Goal: Task Accomplishment & Management: Manage account settings

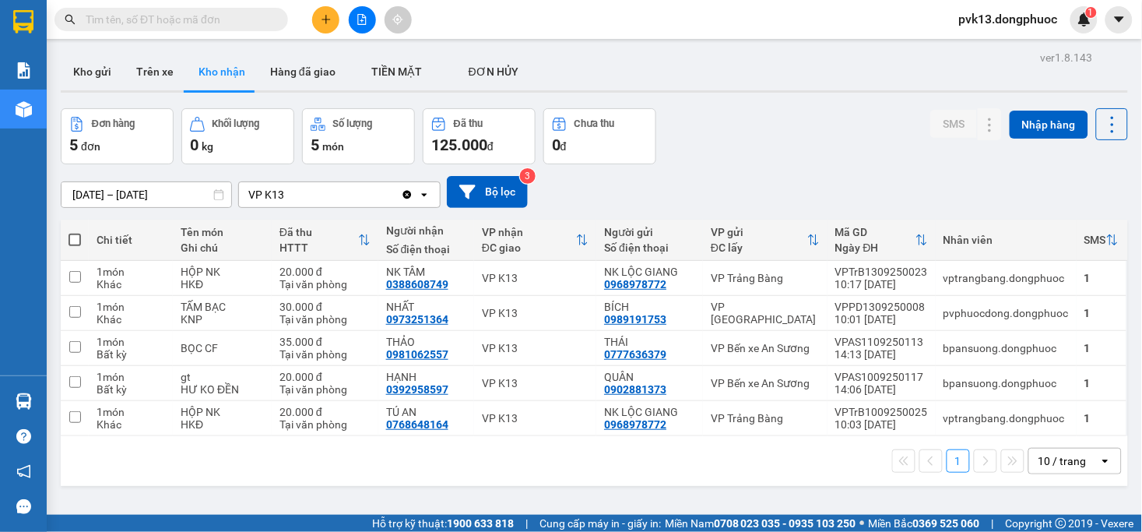
click at [204, 13] on input "text" at bounding box center [178, 19] width 184 height 17
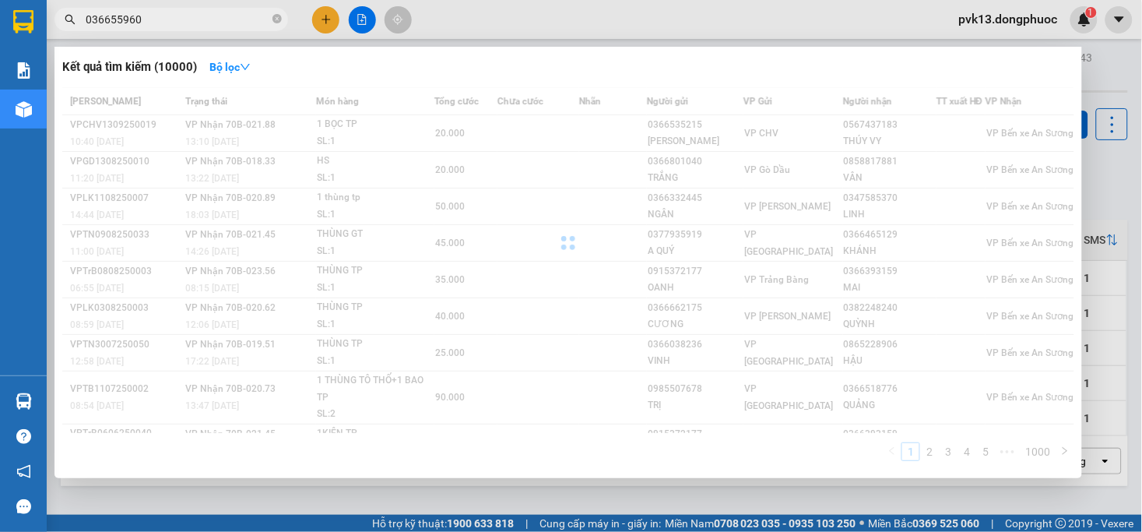
type input "0366559608"
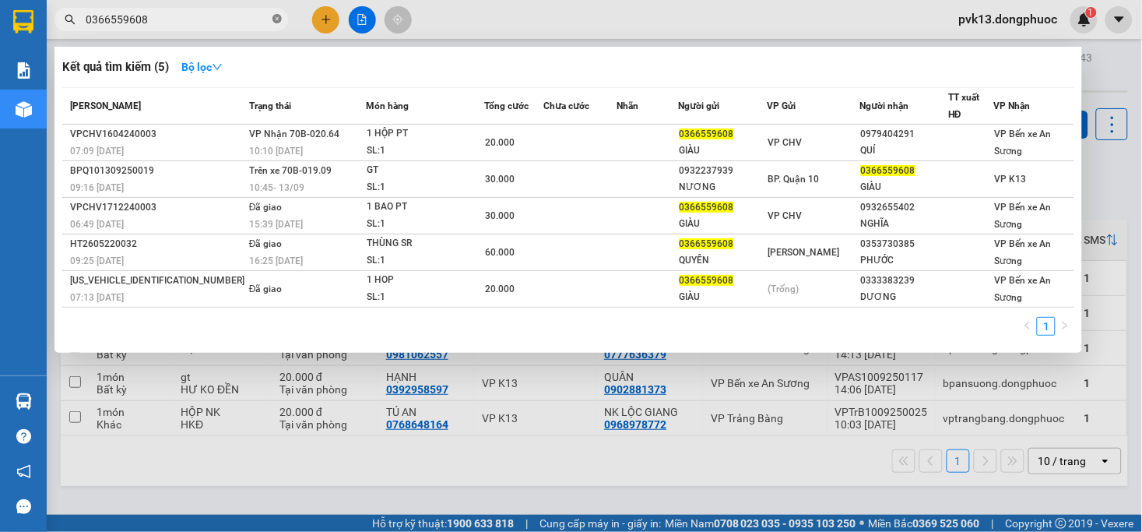
click at [276, 16] on icon "close-circle" at bounding box center [276, 18] width 9 height 9
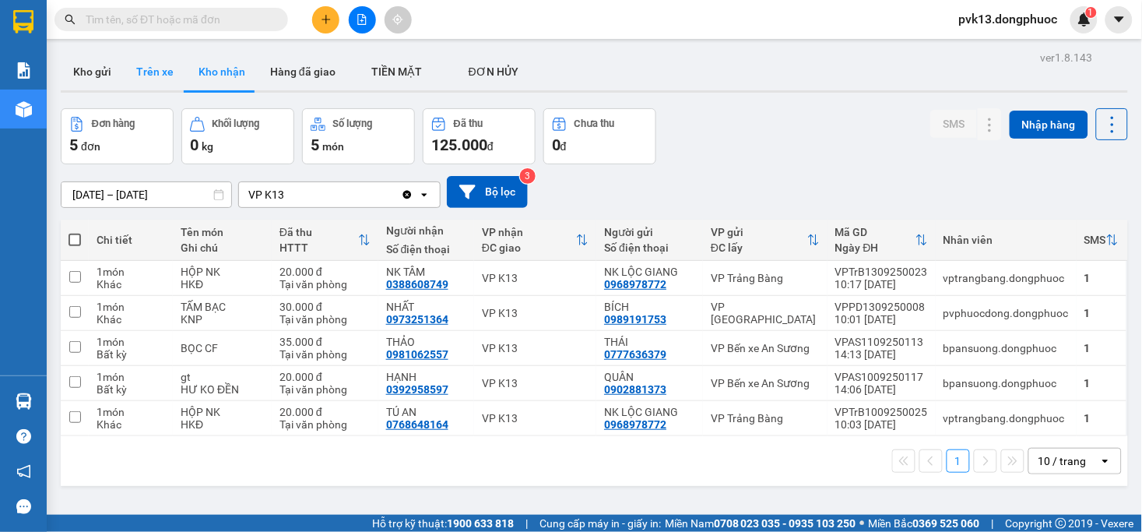
drag, startPoint x: 156, startPoint y: 74, endPoint x: 101, endPoint y: 64, distance: 56.2
click at [156, 74] on button "Trên xe" at bounding box center [155, 71] width 62 height 37
type input "[DATE] – [DATE]"
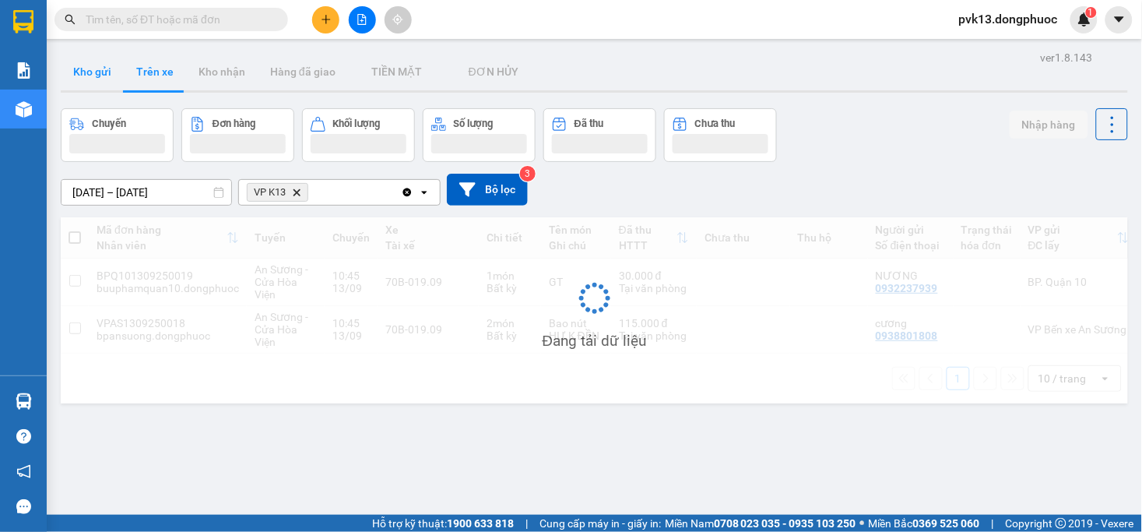
click at [112, 73] on button "Kho gửi" at bounding box center [92, 71] width 63 height 37
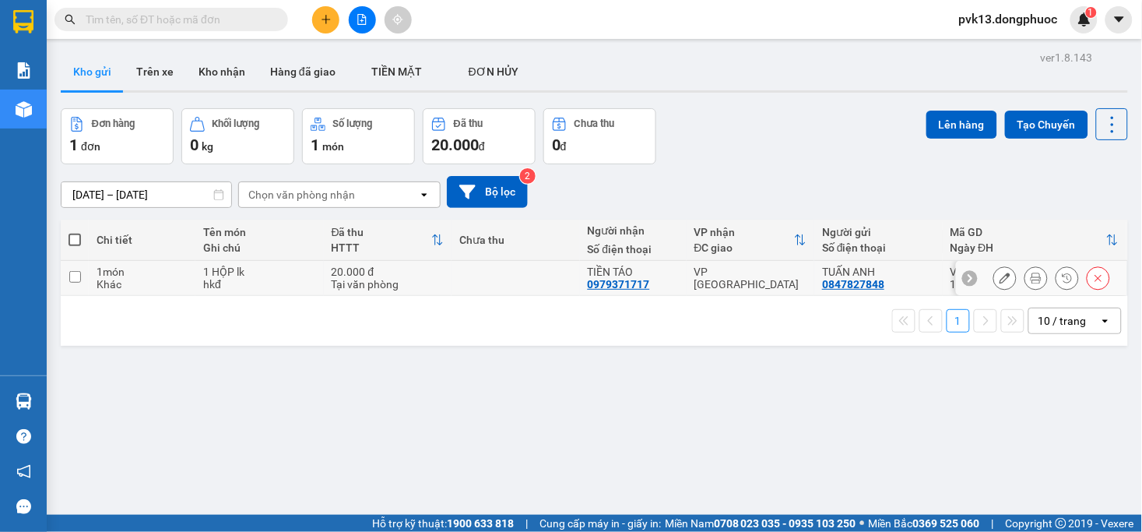
click at [421, 279] on div "Tại văn phòng" at bounding box center [388, 284] width 113 height 12
checkbox input "true"
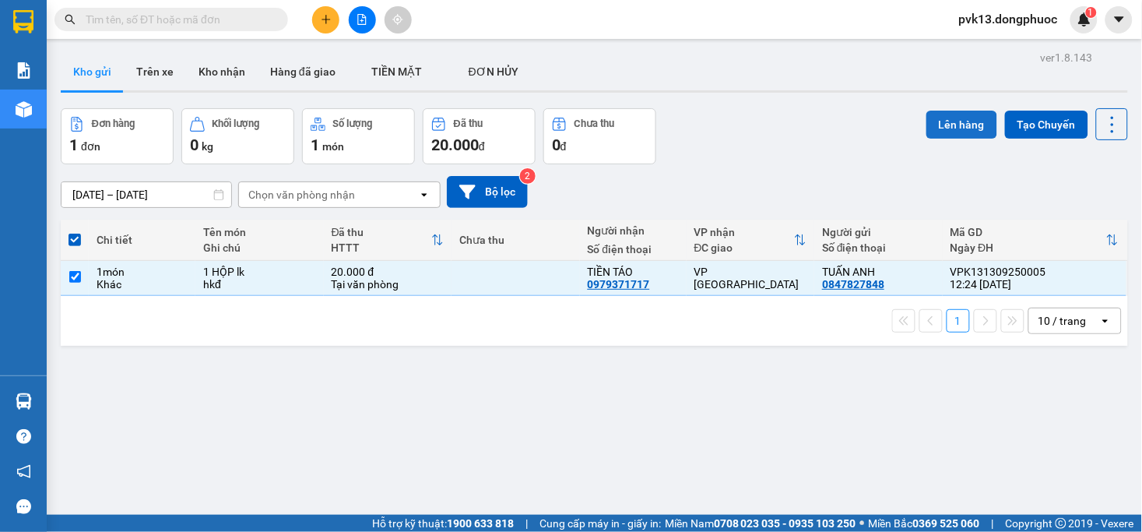
click at [950, 121] on button "Lên hàng" at bounding box center [961, 125] width 71 height 28
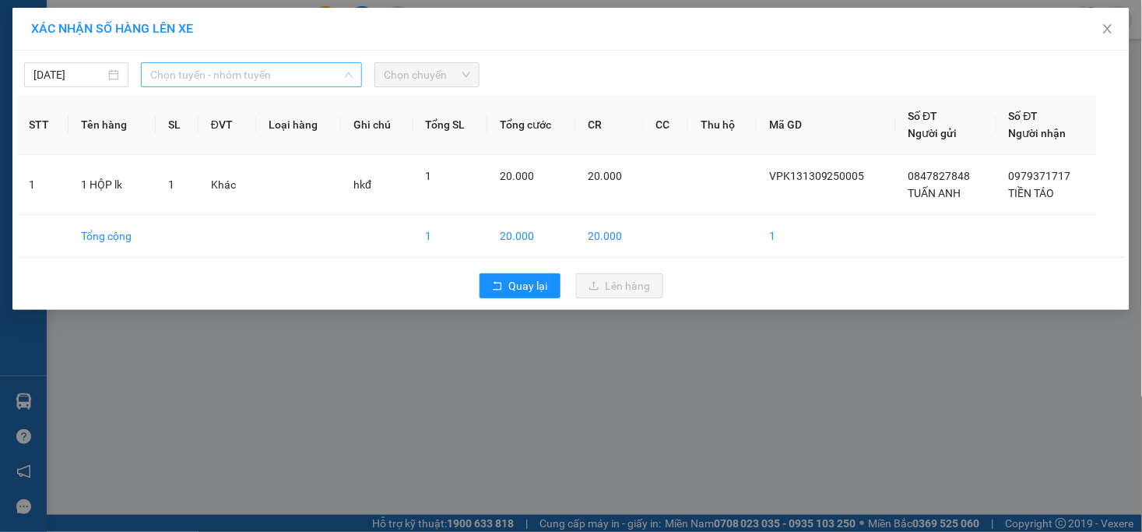
click at [191, 72] on span "Chọn tuyến - nhóm tuyến" at bounding box center [251, 74] width 202 height 23
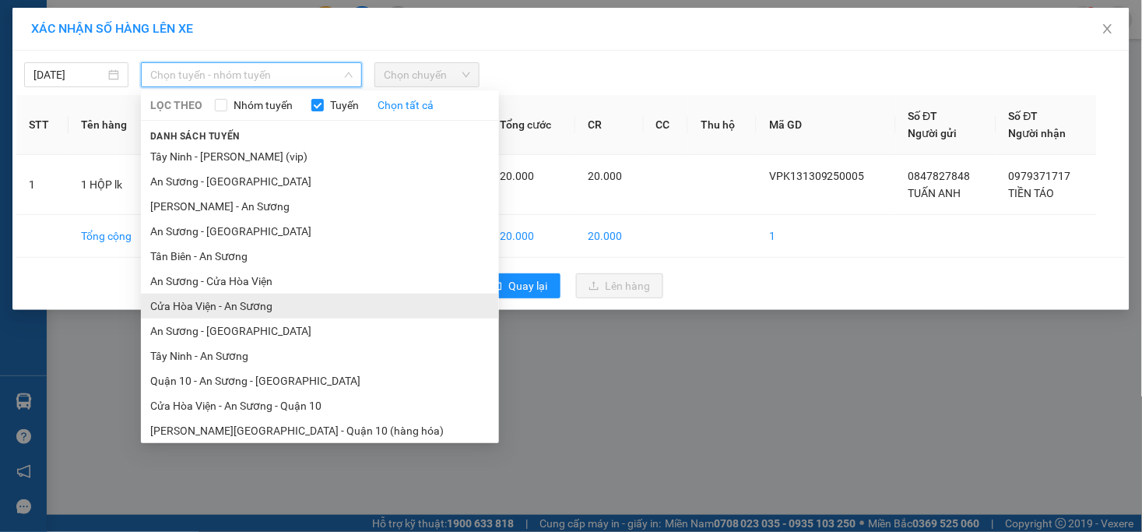
click at [220, 302] on li "Cửa Hòa Viện - An Sương" at bounding box center [320, 305] width 358 height 25
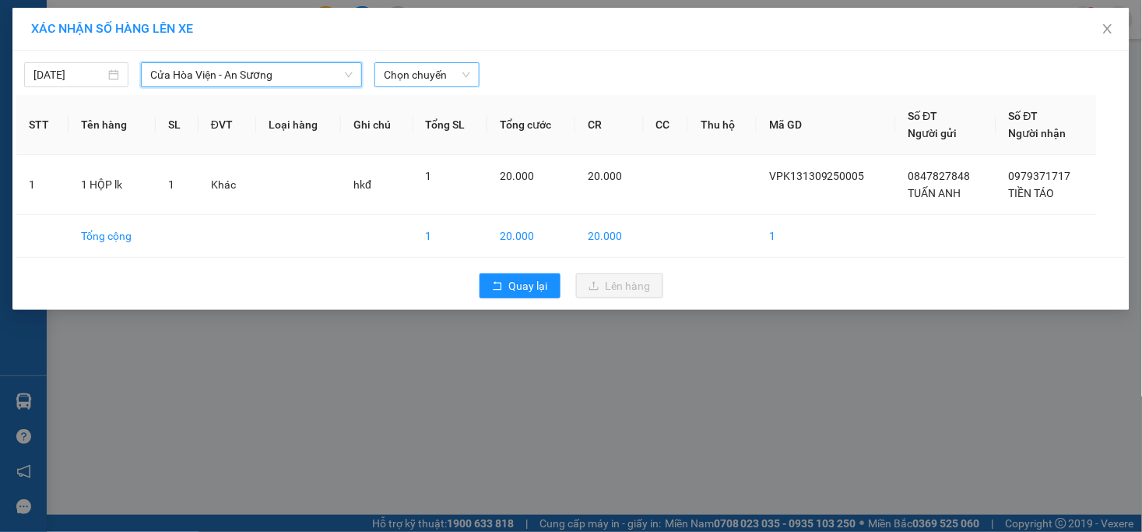
click at [395, 64] on span "Chọn chuyến" at bounding box center [427, 74] width 86 height 23
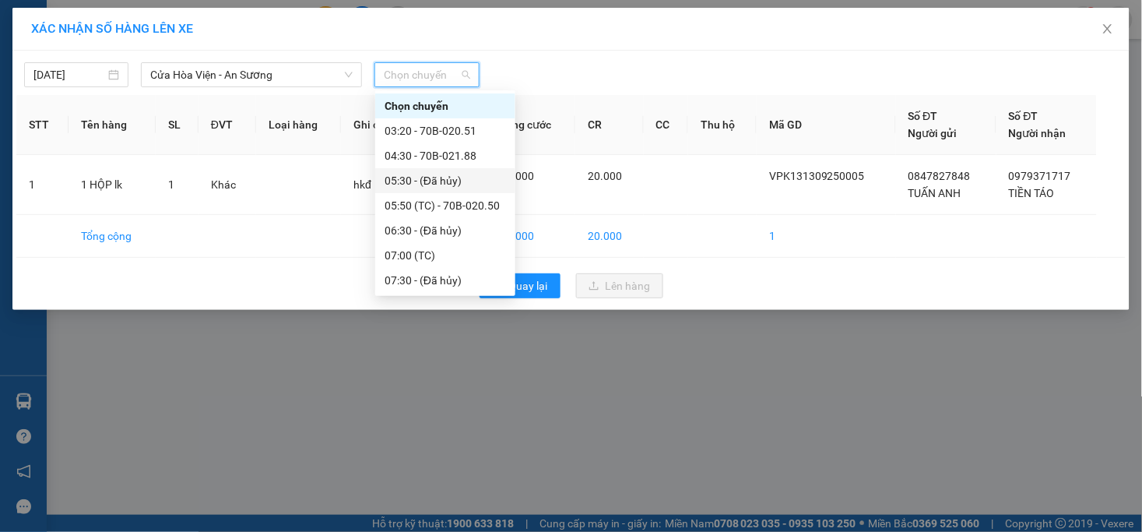
scroll to position [259, 0]
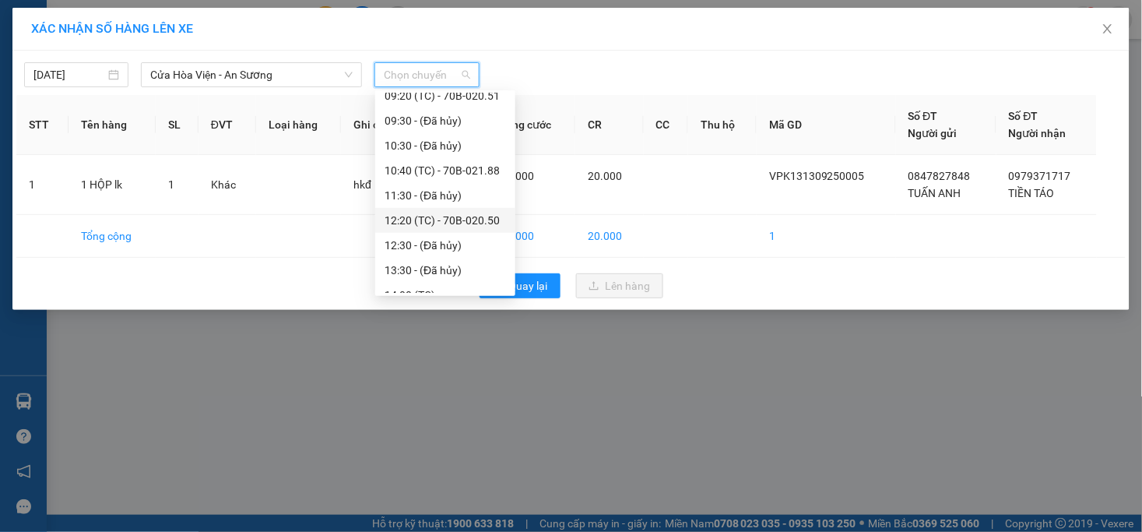
click at [461, 219] on div "12:20 (TC) - 70B-020.50" at bounding box center [444, 220] width 121 height 17
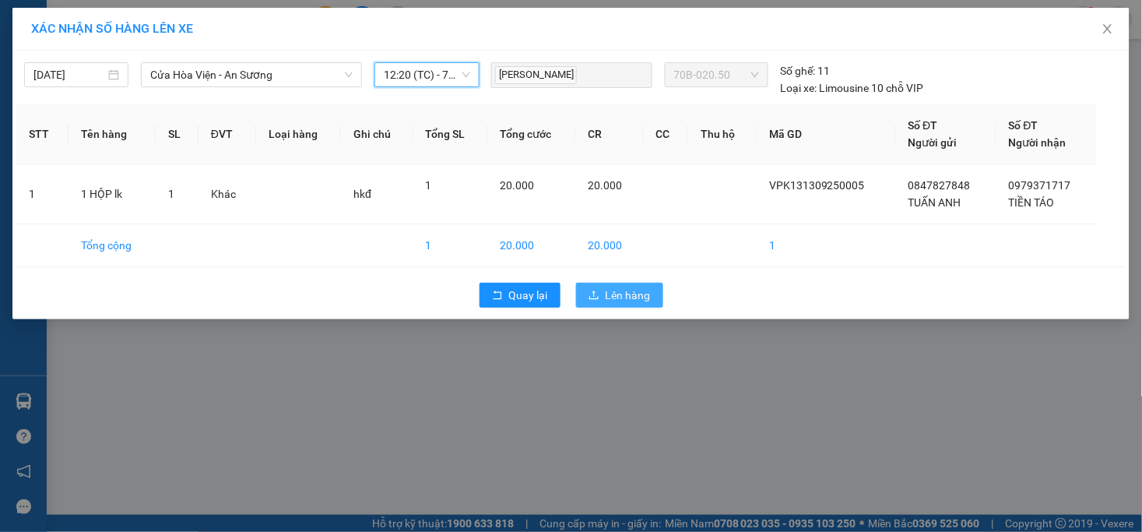
click at [648, 293] on span "Lên hàng" at bounding box center [628, 294] width 45 height 17
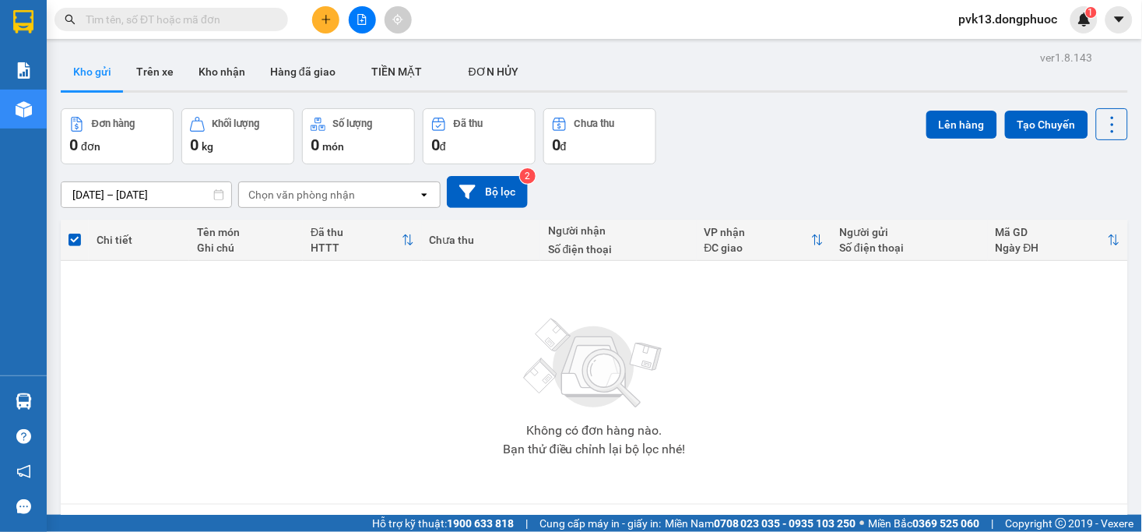
click at [356, 353] on div "Không có đơn hàng nào. Bạn thử điều chỉnh lại bộ lọc nhé!" at bounding box center [594, 381] width 1052 height 233
click at [160, 70] on button "Trên xe" at bounding box center [155, 71] width 62 height 37
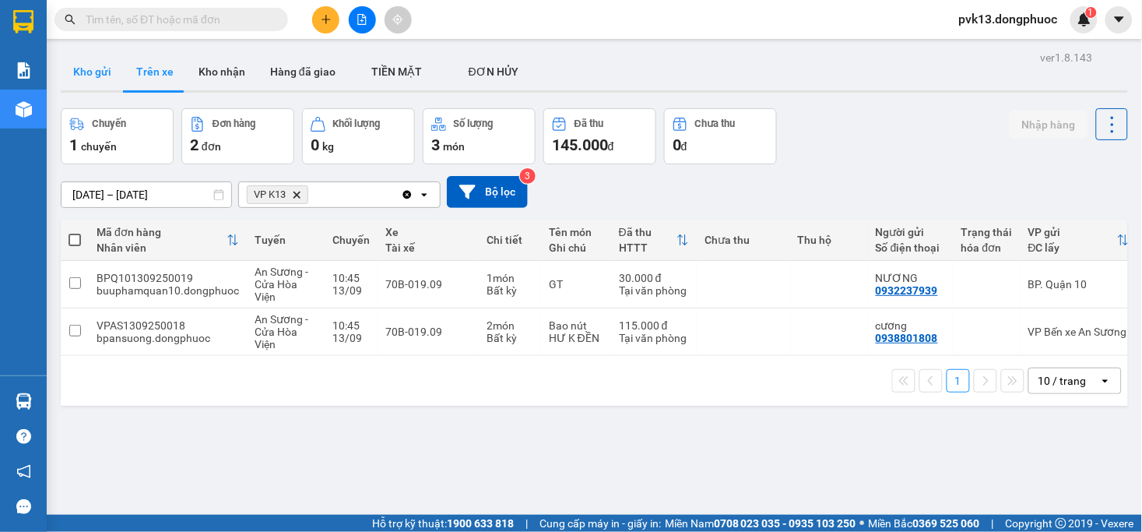
click at [81, 72] on button "Kho gửi" at bounding box center [92, 71] width 63 height 37
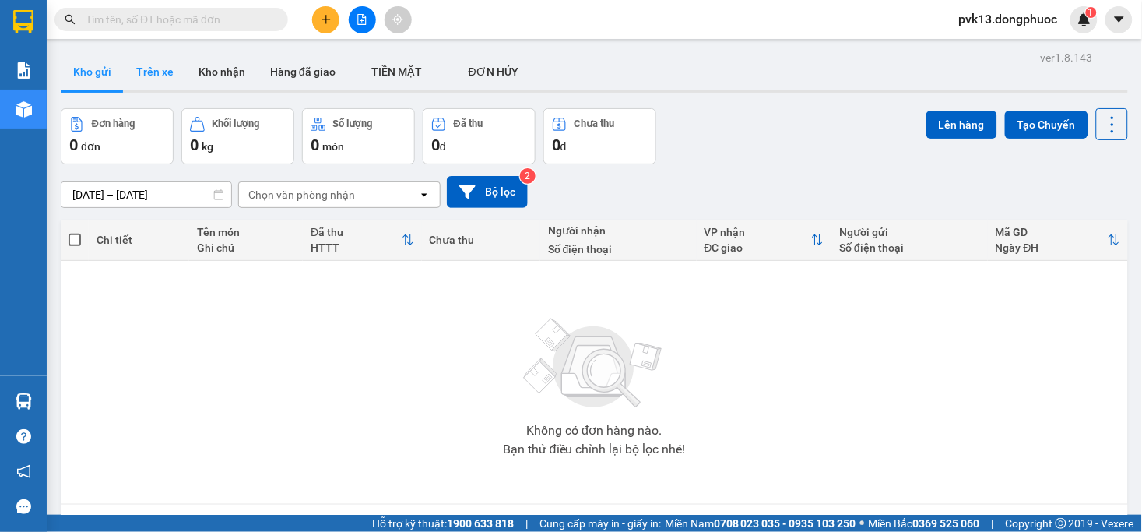
click at [145, 75] on button "Trên xe" at bounding box center [155, 71] width 62 height 37
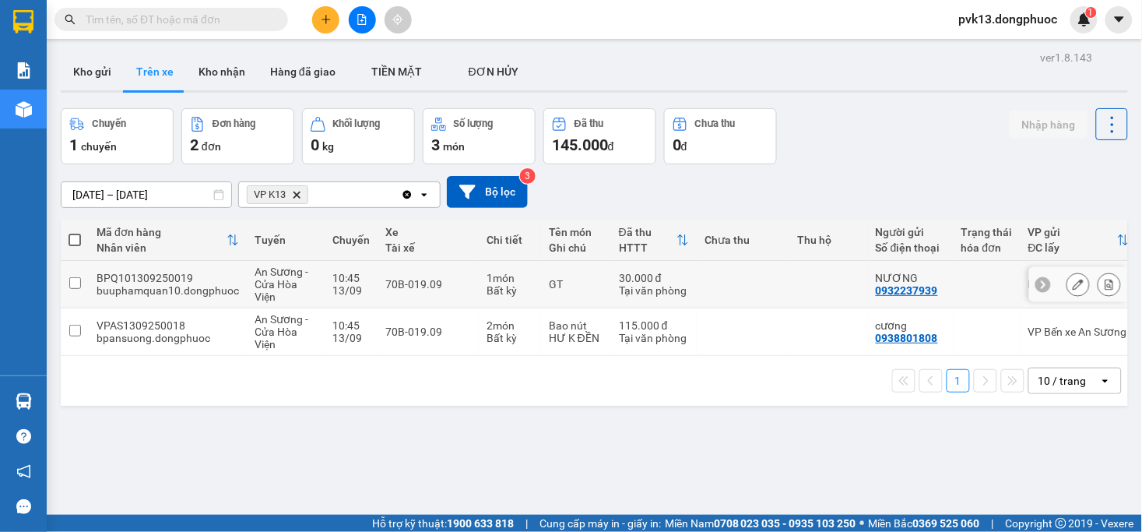
click at [702, 282] on td at bounding box center [743, 284] width 93 height 47
checkbox input "true"
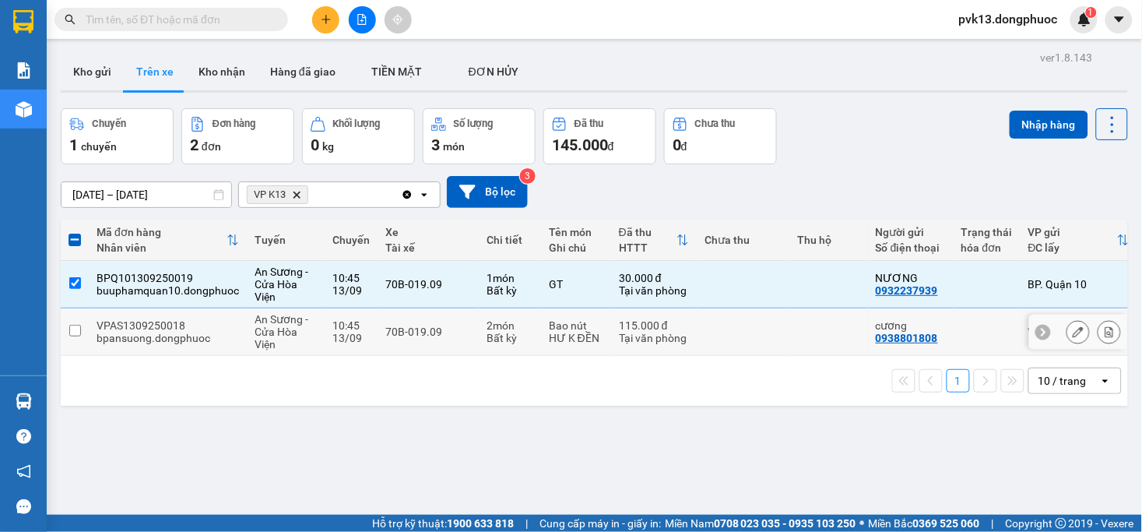
click at [699, 339] on td at bounding box center [743, 331] width 93 height 47
checkbox input "true"
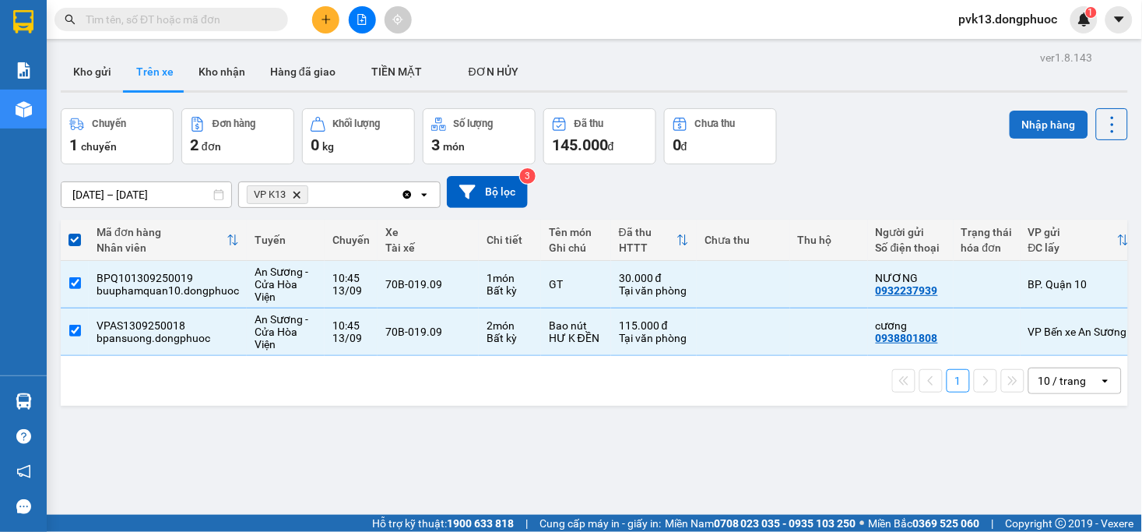
click at [1024, 121] on button "Nhập hàng" at bounding box center [1048, 125] width 79 height 28
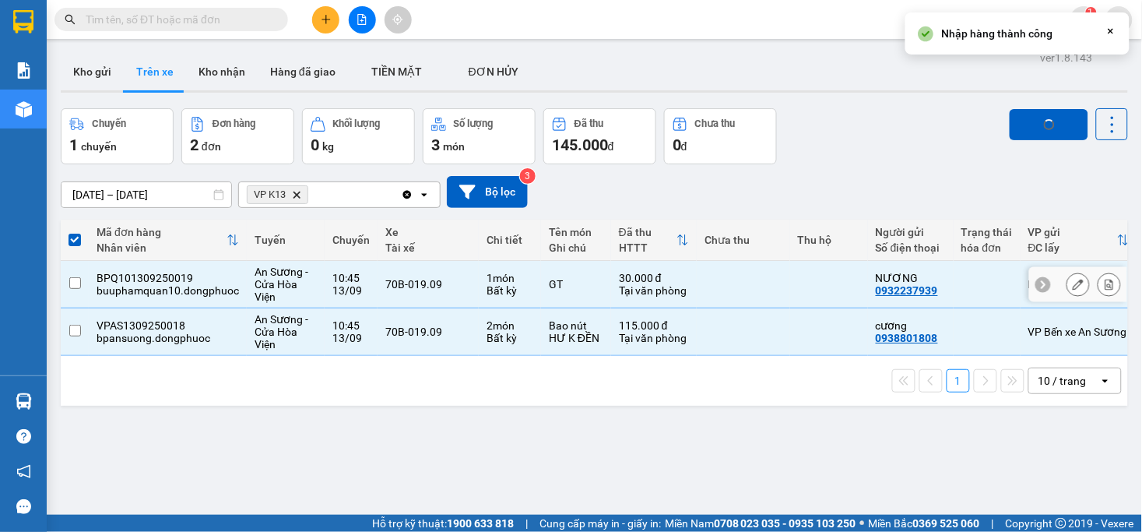
checkbox input "false"
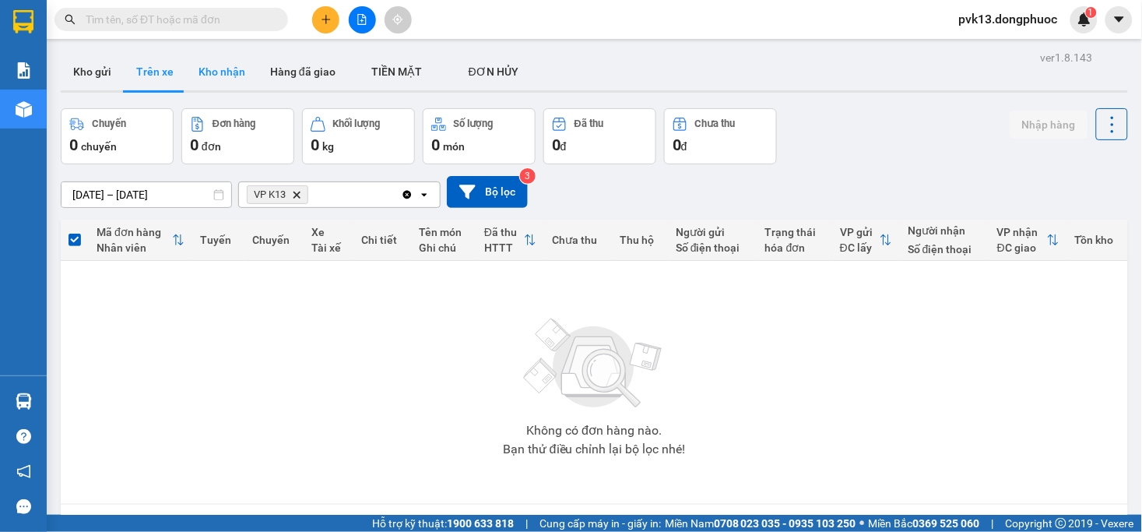
click at [209, 75] on button "Kho nhận" at bounding box center [222, 71] width 72 height 37
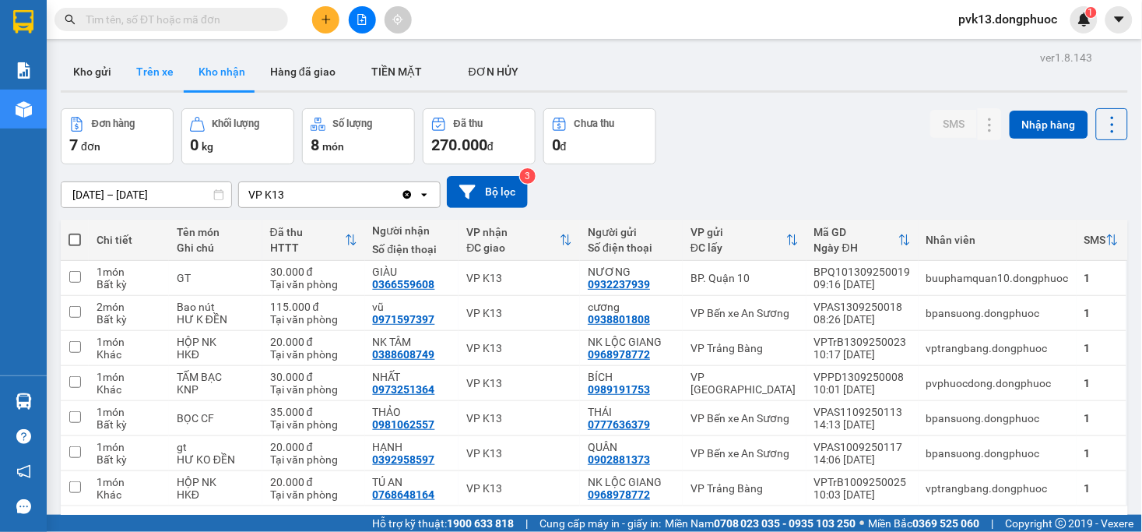
click at [159, 80] on button "Trên xe" at bounding box center [155, 71] width 62 height 37
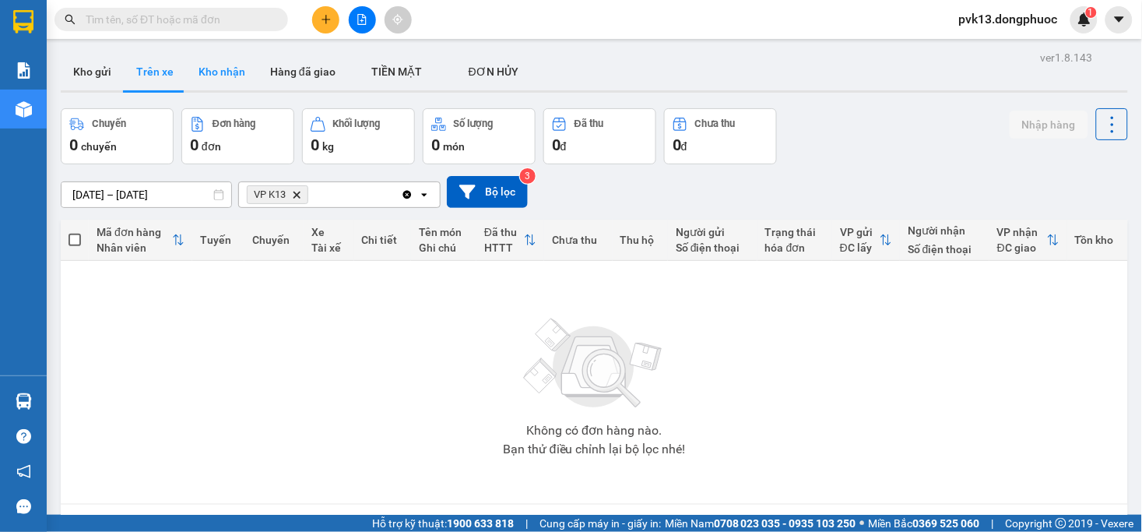
click at [206, 66] on button "Kho nhận" at bounding box center [222, 71] width 72 height 37
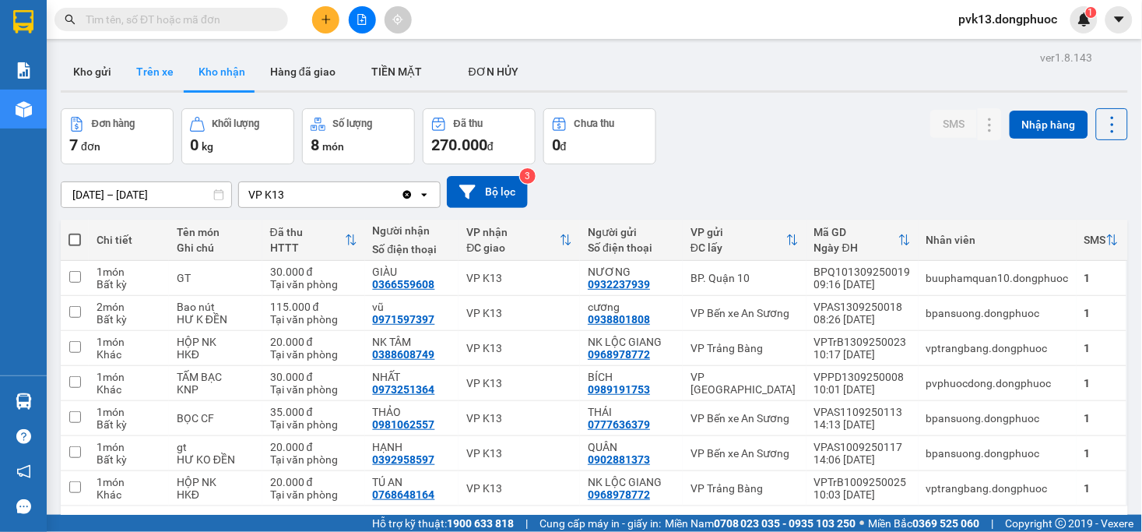
click at [154, 65] on button "Trên xe" at bounding box center [155, 71] width 62 height 37
type input "[DATE] – [DATE]"
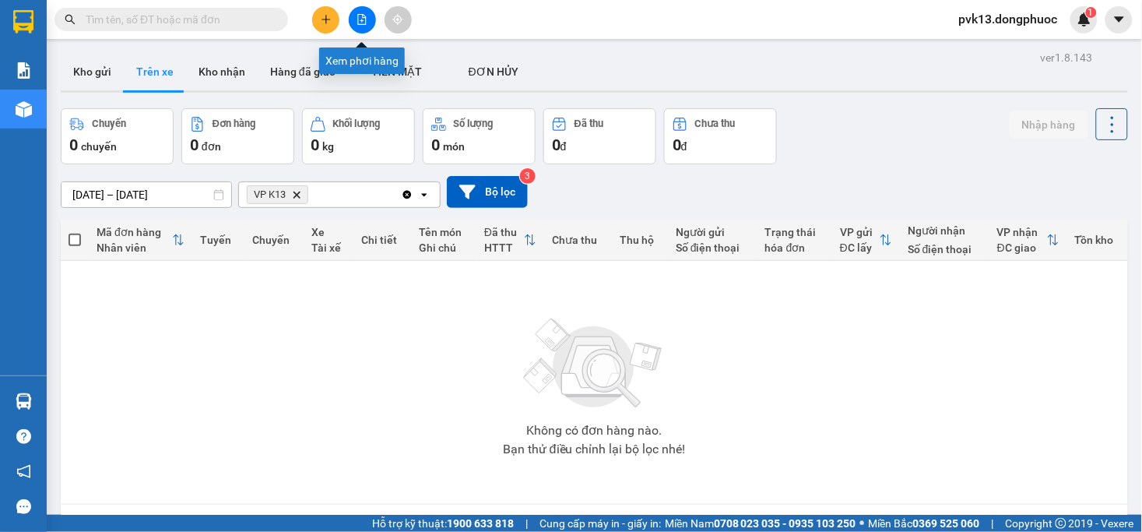
click at [356, 16] on icon "file-add" at bounding box center [361, 19] width 11 height 11
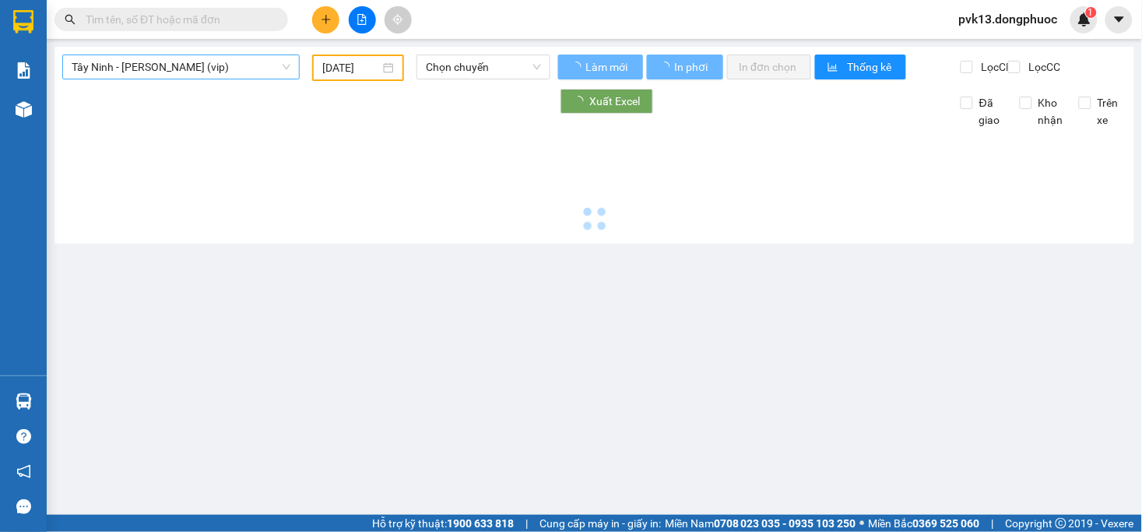
type input "[DATE]"
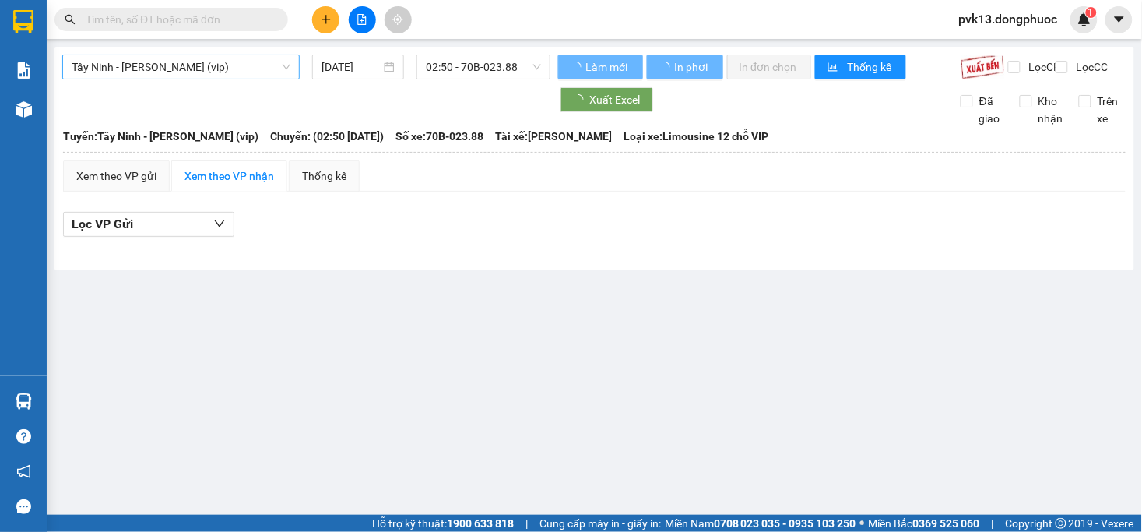
click at [224, 68] on span "Tây Ninh - [PERSON_NAME] (vip)" at bounding box center [181, 66] width 219 height 23
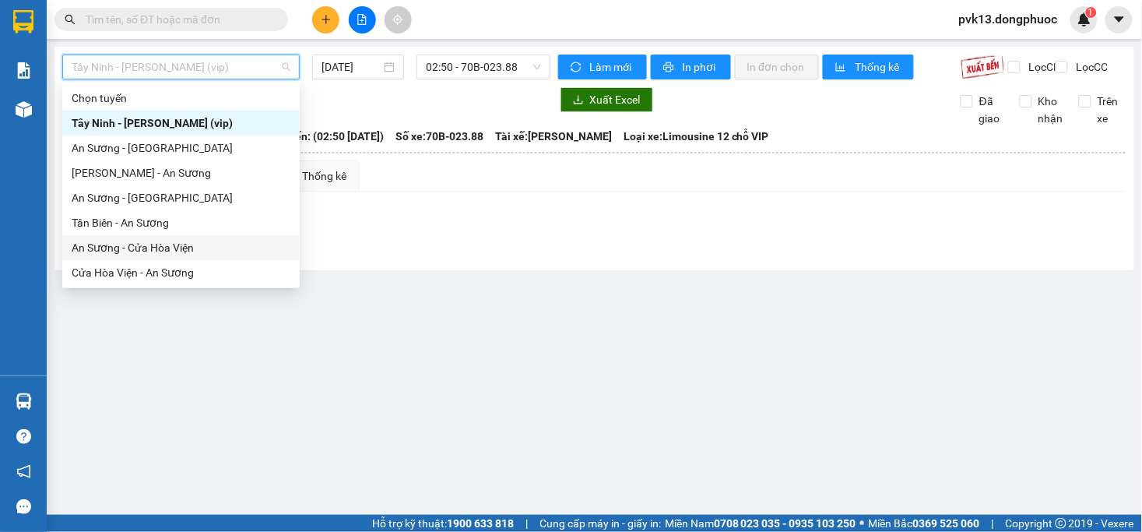
scroll to position [161, 0]
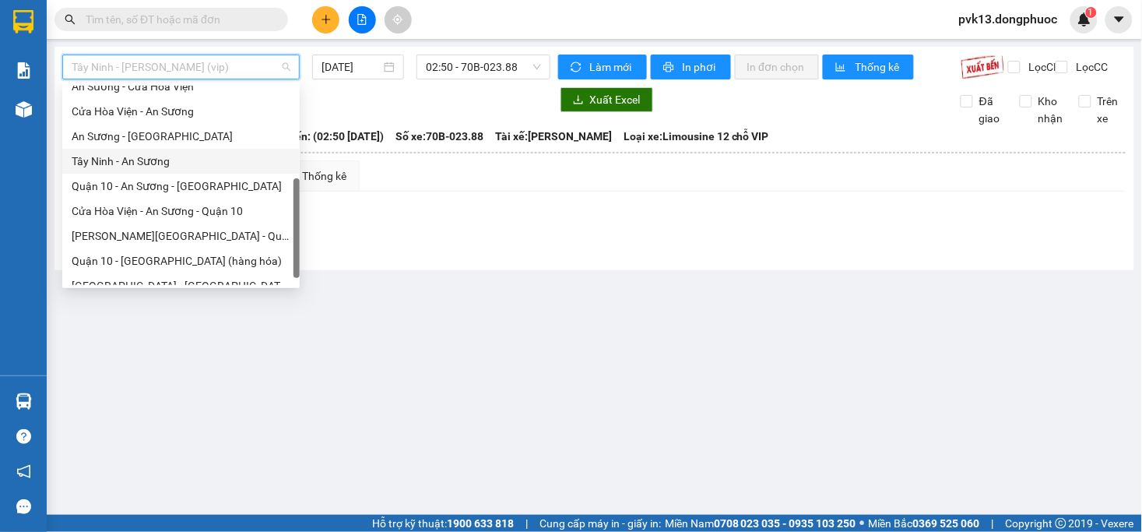
click at [97, 160] on div "Tây Ninh - An Sương" at bounding box center [181, 161] width 219 height 17
type input "[DATE]"
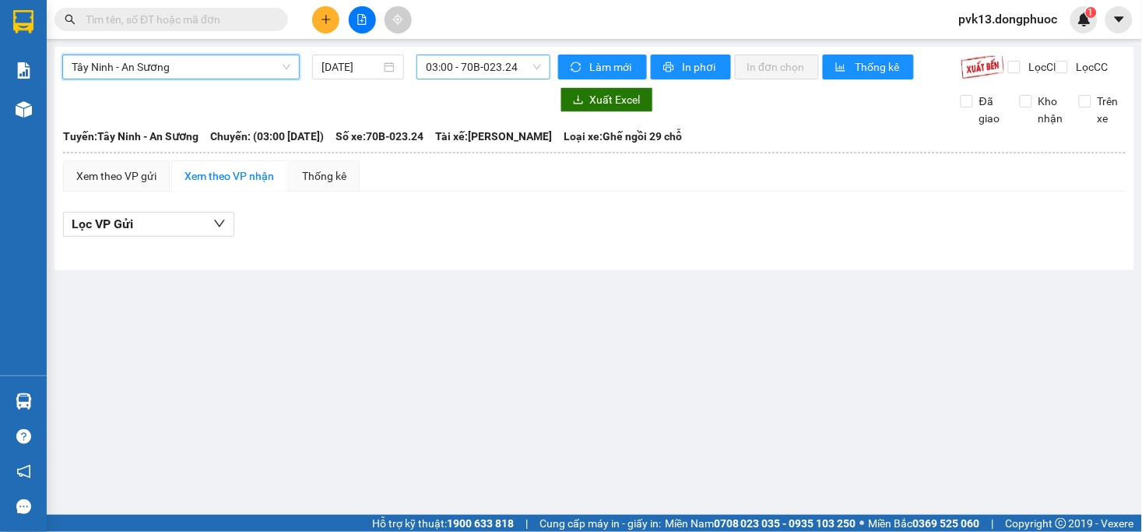
click at [467, 68] on span "03:00 - 70B-023.24" at bounding box center [483, 66] width 114 height 23
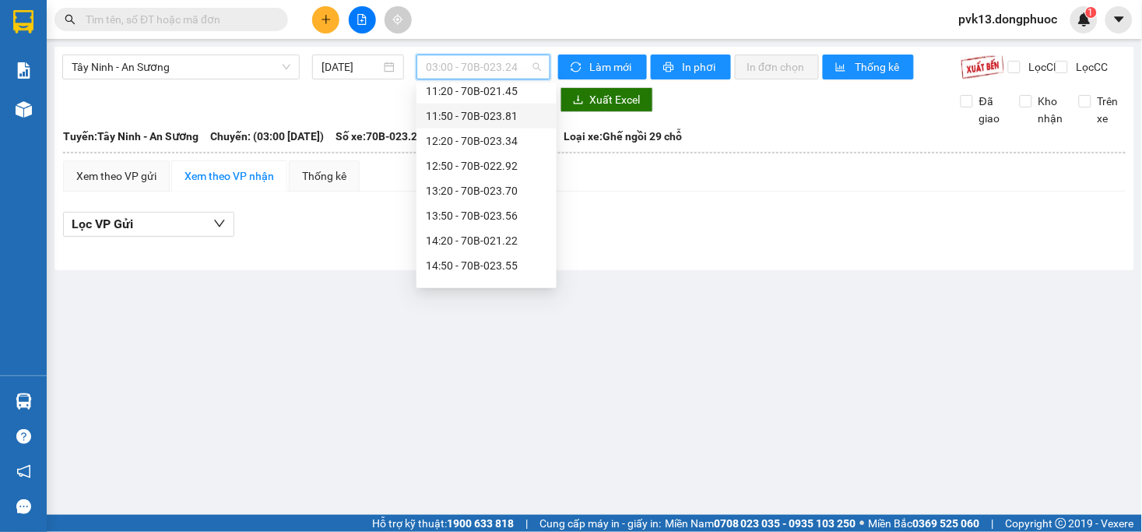
scroll to position [448, 0]
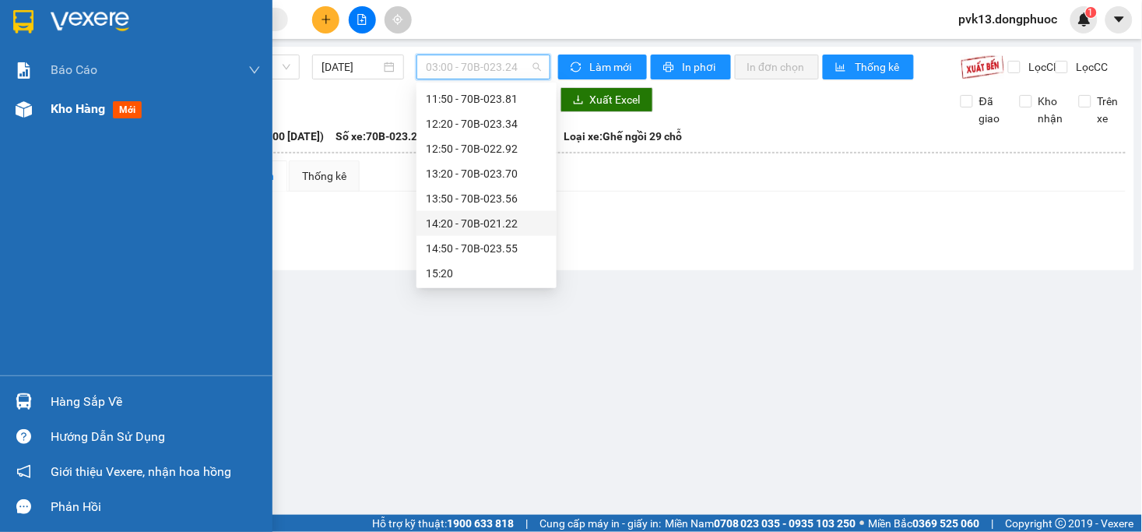
click at [33, 104] on div at bounding box center [23, 109] width 27 height 27
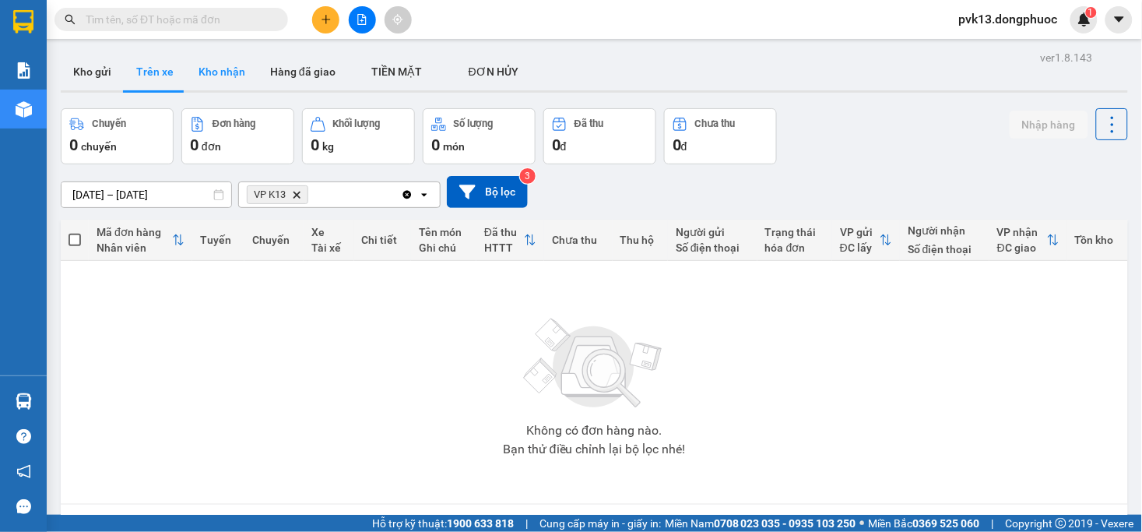
click at [208, 61] on button "Kho nhận" at bounding box center [222, 71] width 72 height 37
type input "[DATE] – [DATE]"
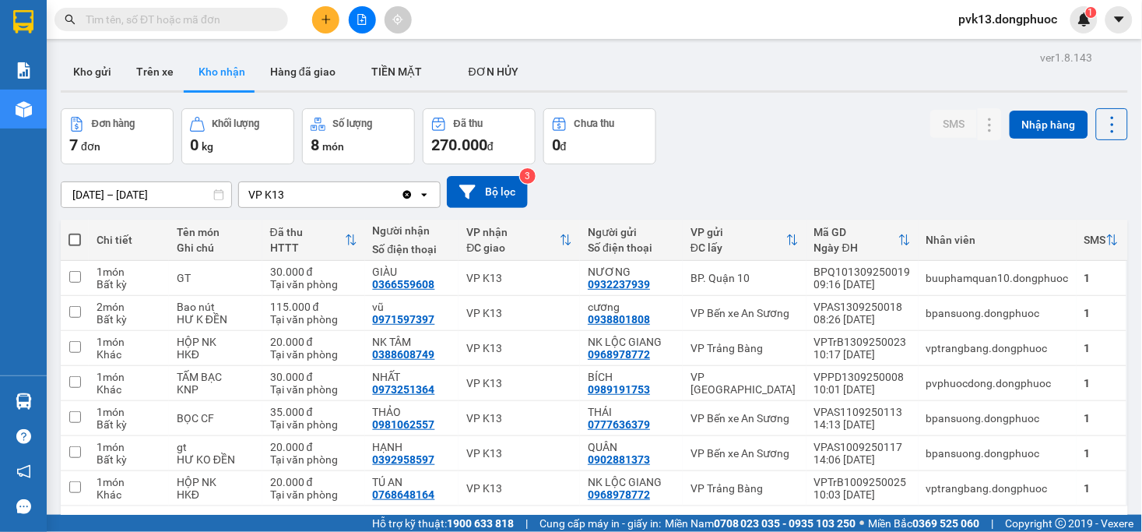
scroll to position [72, 0]
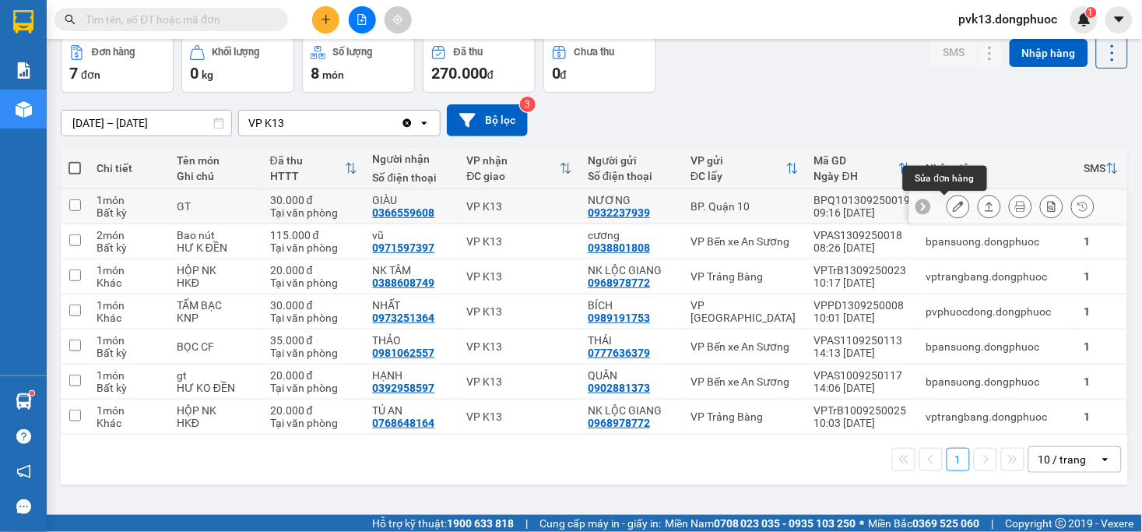
click at [953, 204] on icon at bounding box center [958, 206] width 11 height 11
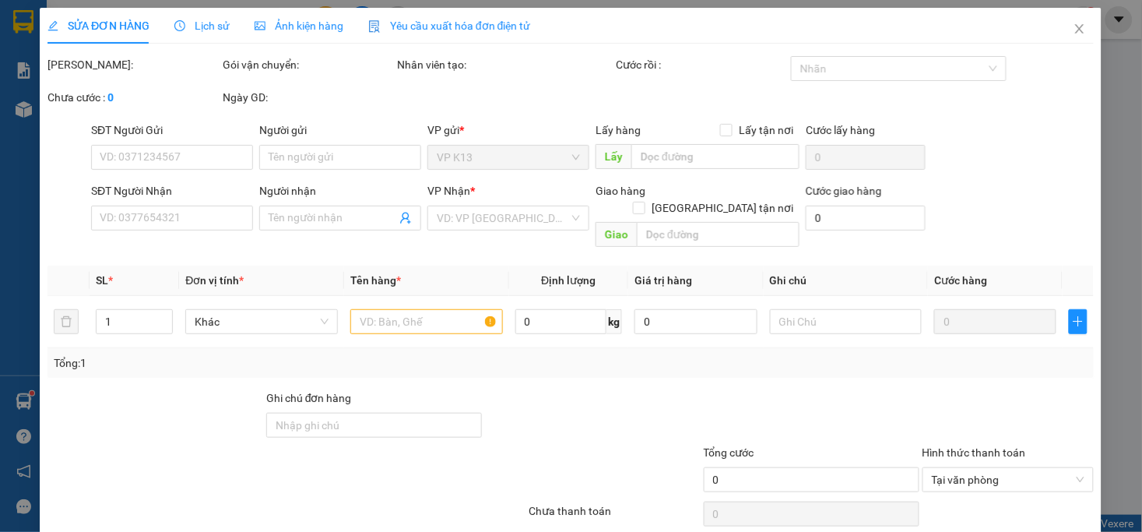
type input "0932237939"
type input "NƯƠNG"
type input "0366559608"
type input "GIÀU"
type input "30.000"
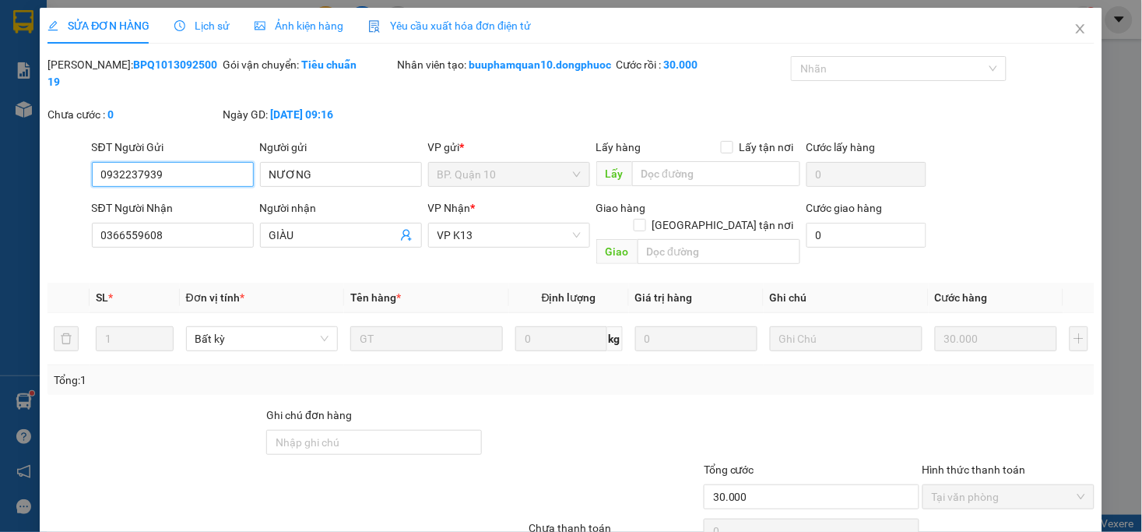
scroll to position [64, 0]
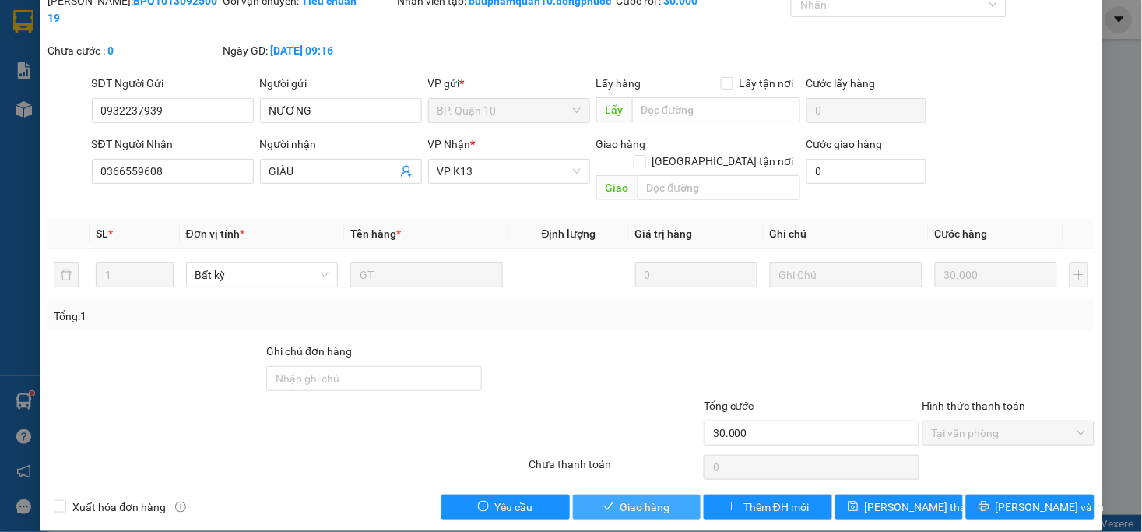
click at [634, 498] on span "Giao hàng" at bounding box center [645, 506] width 50 height 17
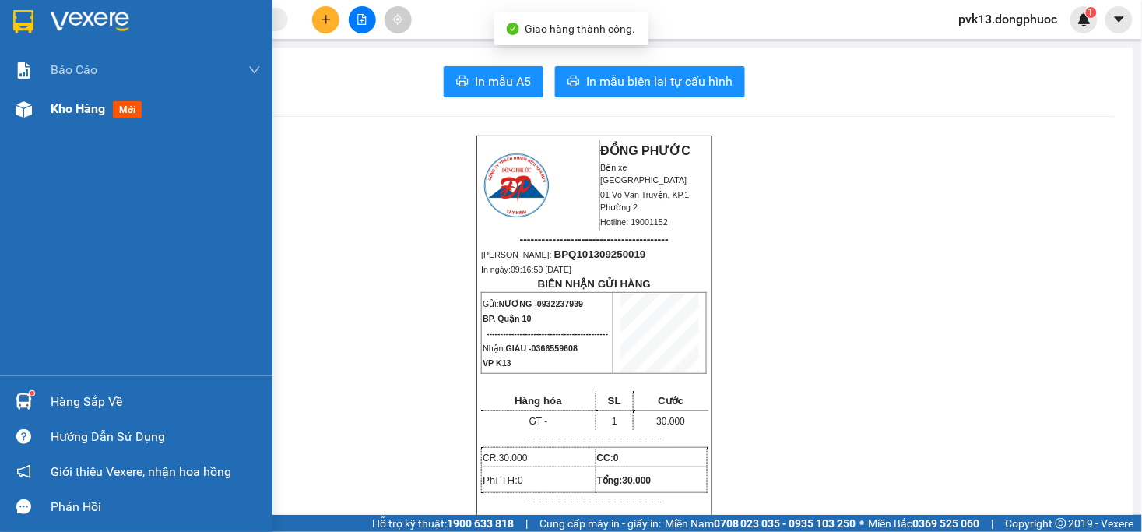
click at [25, 121] on div at bounding box center [23, 109] width 27 height 27
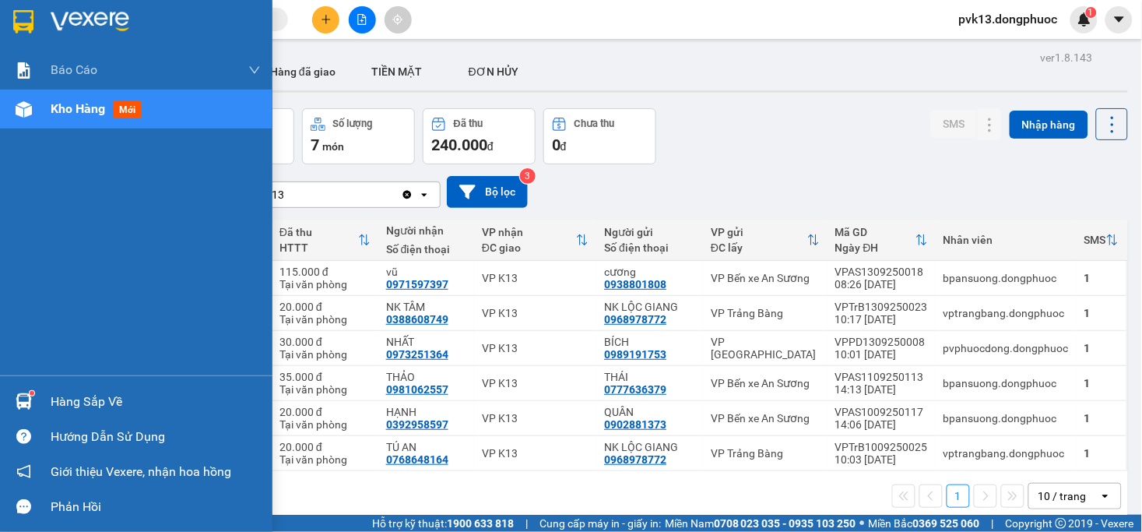
click at [36, 408] on div at bounding box center [23, 401] width 27 height 27
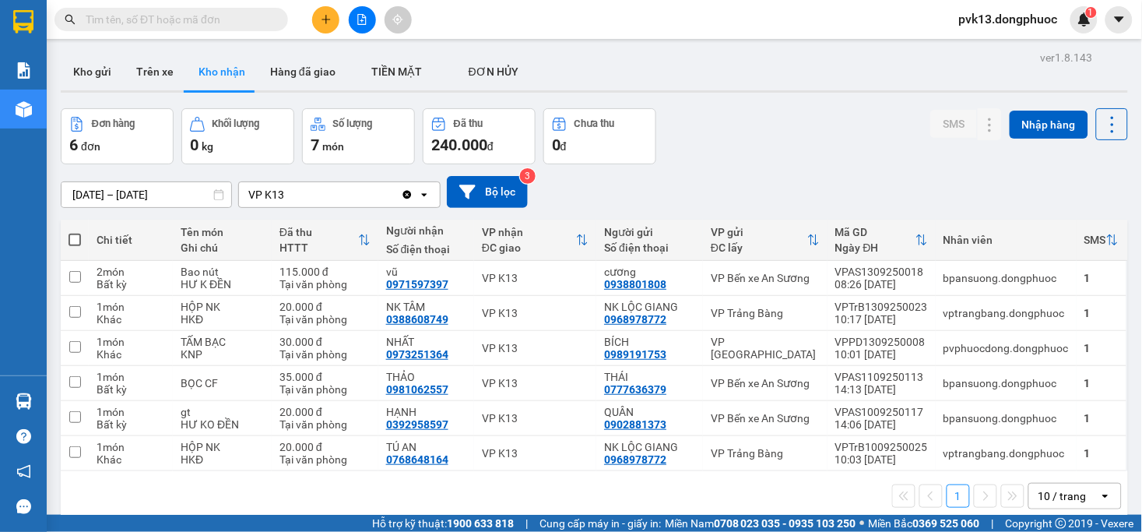
click at [768, 154] on section "Kết quả tìm kiếm ( 5 ) Bộ lọc Mã ĐH Trạng thái Món hàng Tổng cước Chưa cước Nhã…" at bounding box center [571, 266] width 1142 height 532
drag, startPoint x: 162, startPoint y: 76, endPoint x: 167, endPoint y: 181, distance: 105.2
click at [162, 75] on button "Trên xe" at bounding box center [155, 71] width 62 height 37
type input "[DATE] – [DATE]"
